Goal: Task Accomplishment & Management: Manage account settings

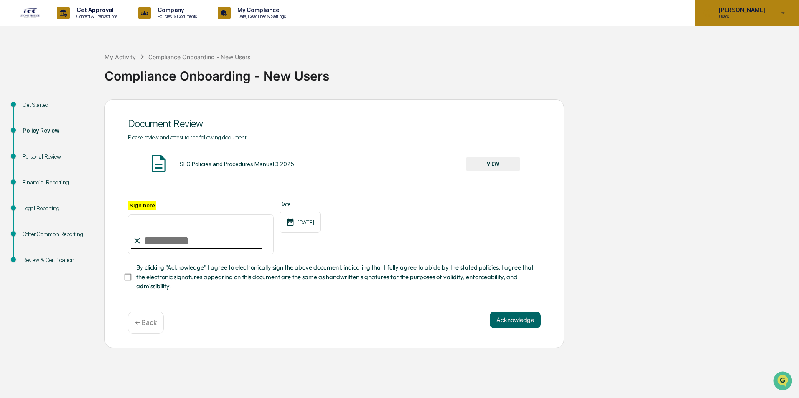
click at [748, 18] on p "Users" at bounding box center [740, 16] width 57 height 6
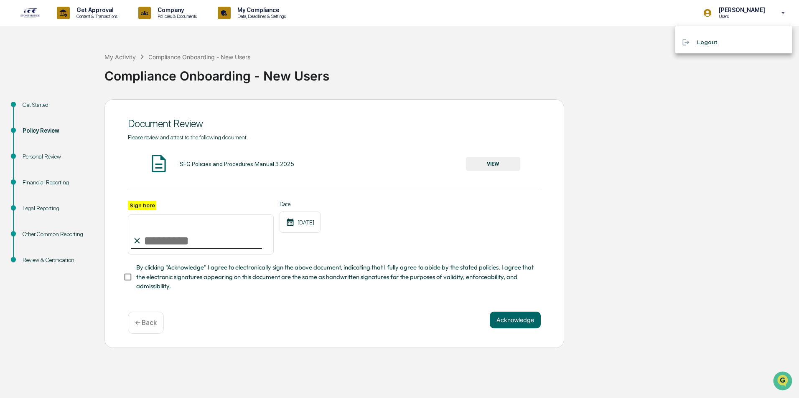
click at [516, 56] on div at bounding box center [399, 199] width 799 height 398
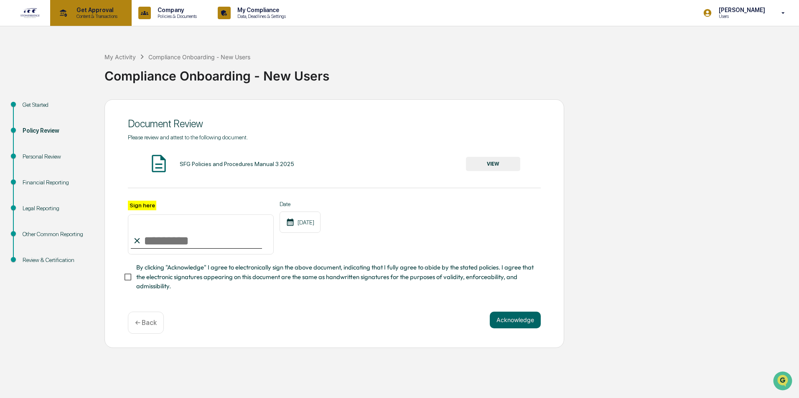
click at [91, 9] on p "Get Approval" at bounding box center [96, 10] width 52 height 7
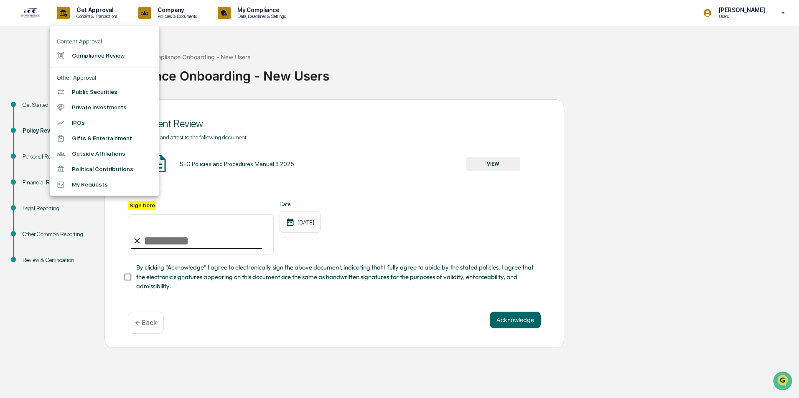
click at [428, 62] on div at bounding box center [399, 199] width 799 height 398
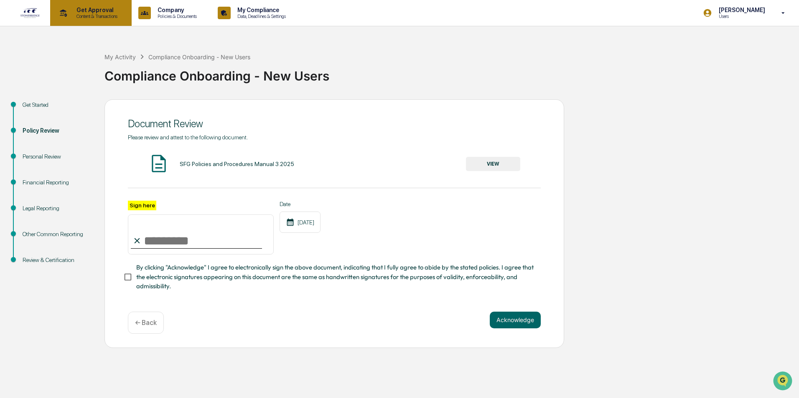
click at [78, 16] on p "Content & Transactions" at bounding box center [96, 16] width 52 height 6
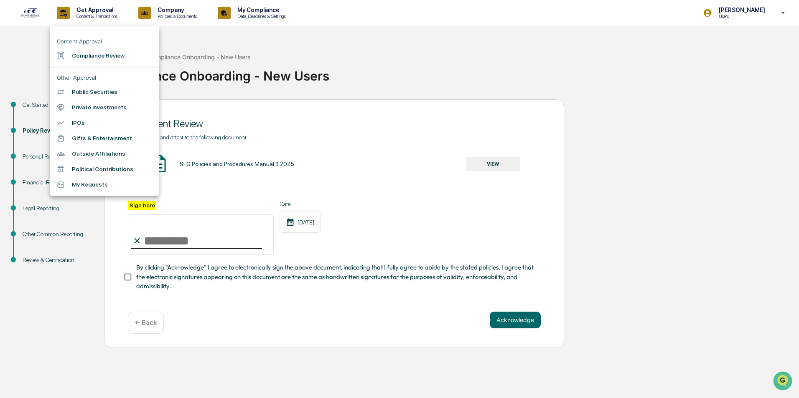
click at [385, 61] on div at bounding box center [399, 199] width 799 height 398
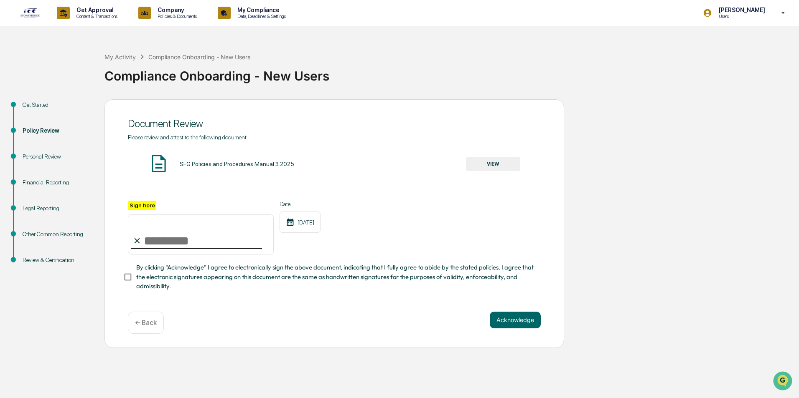
click at [31, 8] on img at bounding box center [30, 13] width 20 height 11
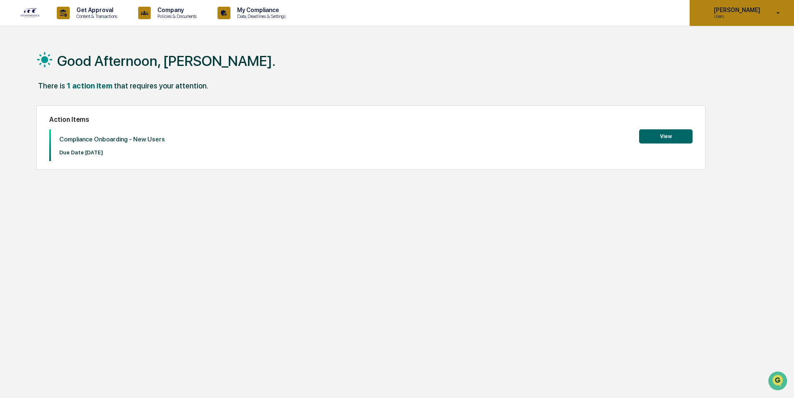
click at [751, 15] on p "Users" at bounding box center [735, 16] width 57 height 6
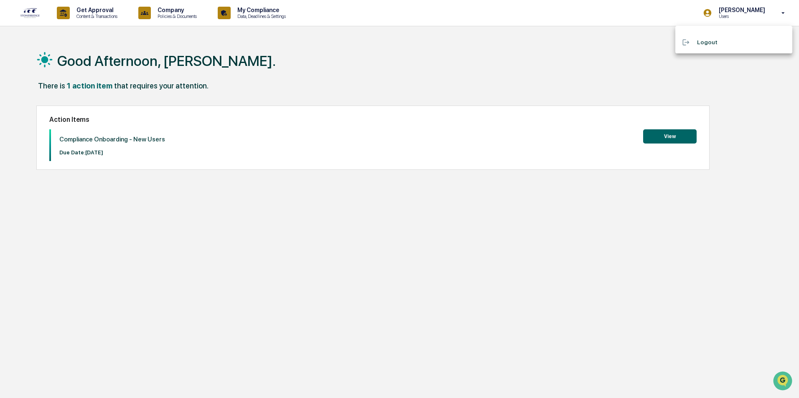
click at [718, 42] on li "Logout" at bounding box center [733, 42] width 117 height 15
